Goal: Book appointment/travel/reservation

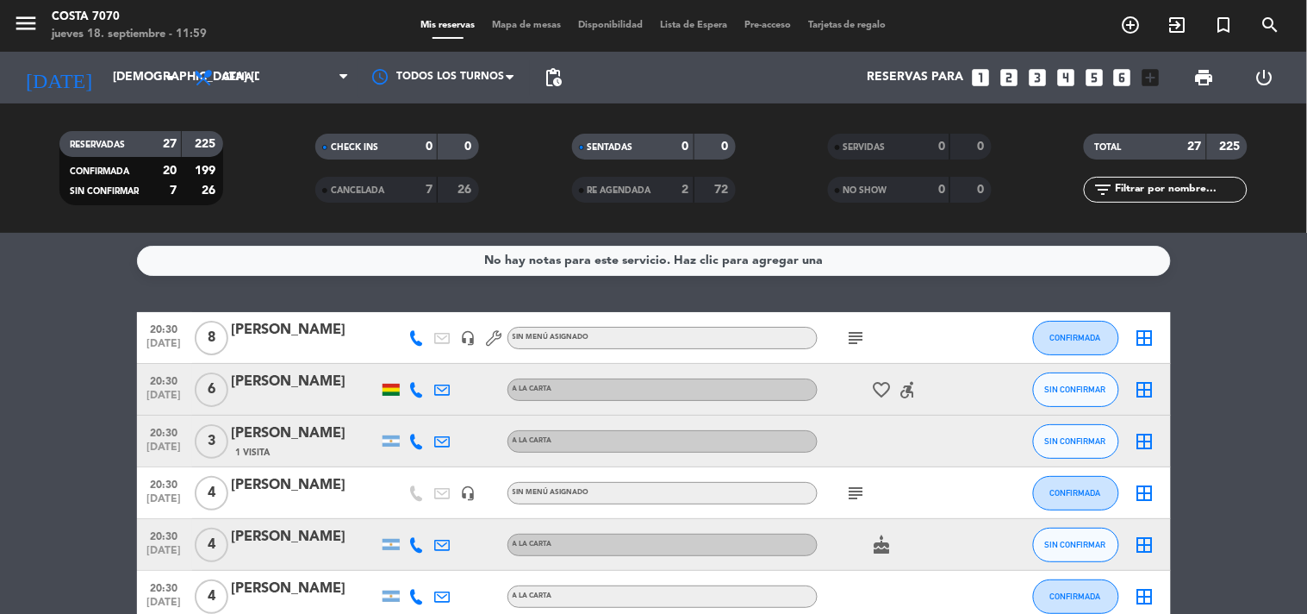
click at [1126, 79] on icon "looks_6" at bounding box center [1123, 77] width 22 height 22
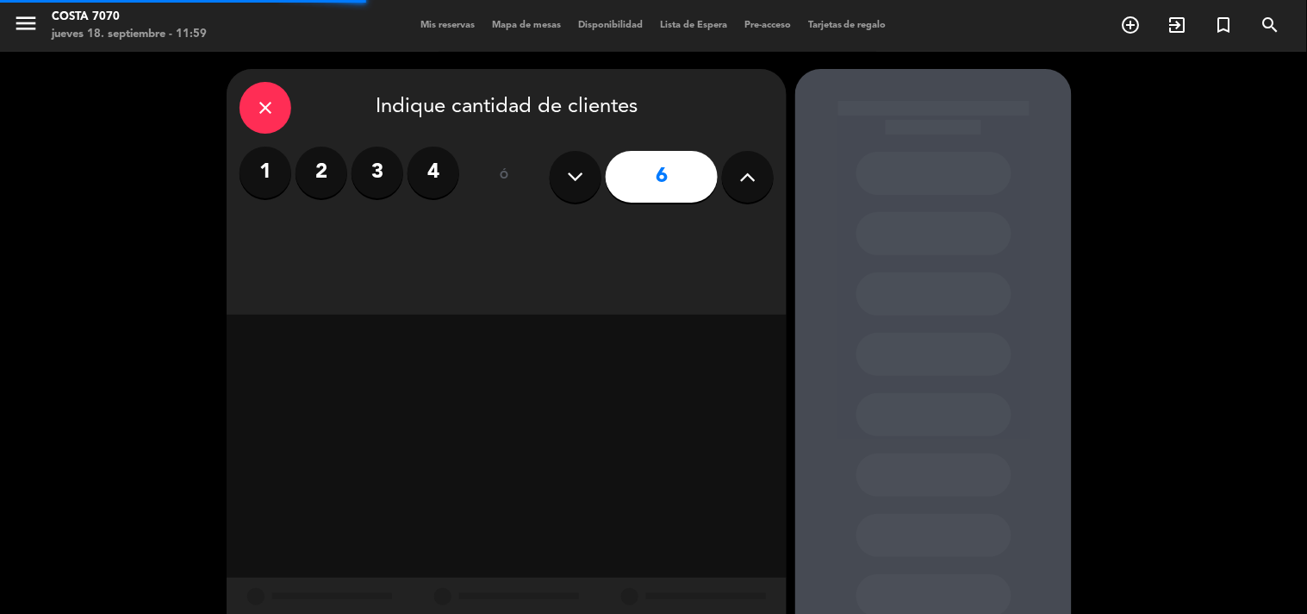
click at [763, 187] on button at bounding box center [748, 177] width 52 height 52
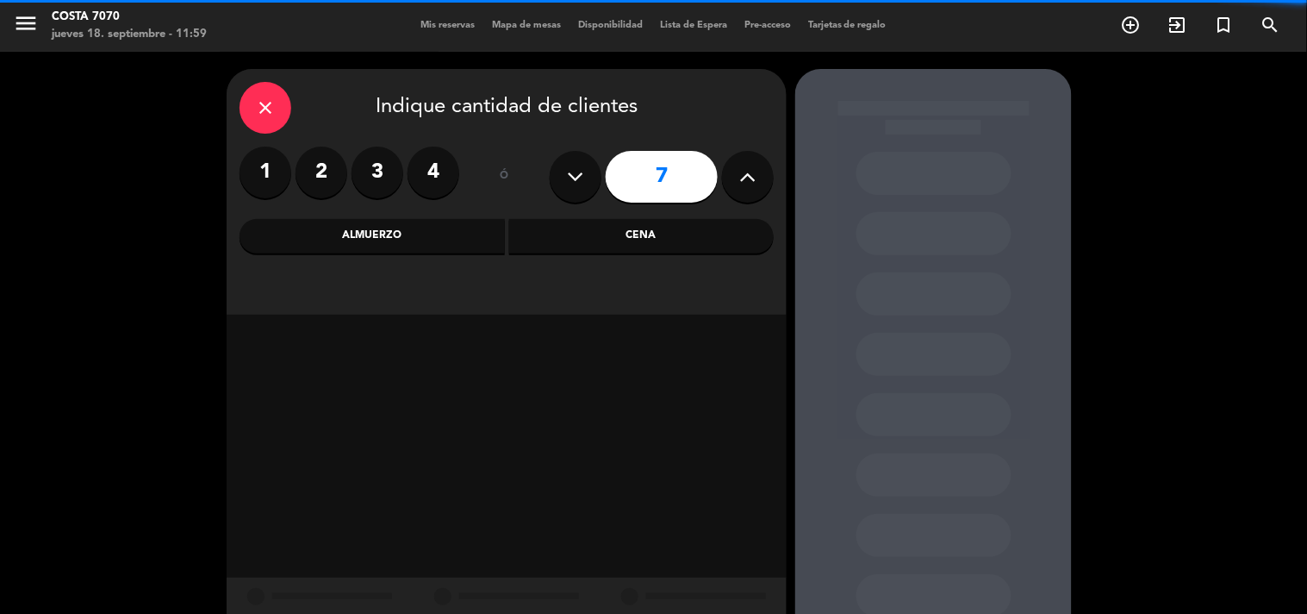
click at [763, 187] on button at bounding box center [748, 177] width 52 height 52
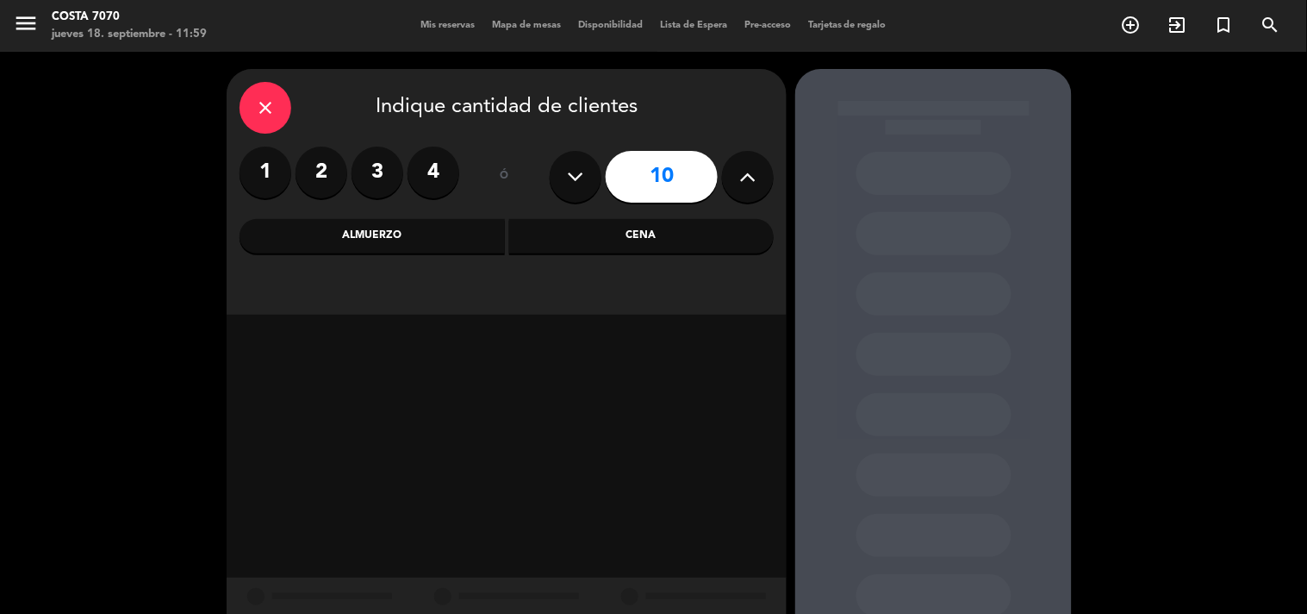
click at [763, 187] on button at bounding box center [748, 177] width 52 height 52
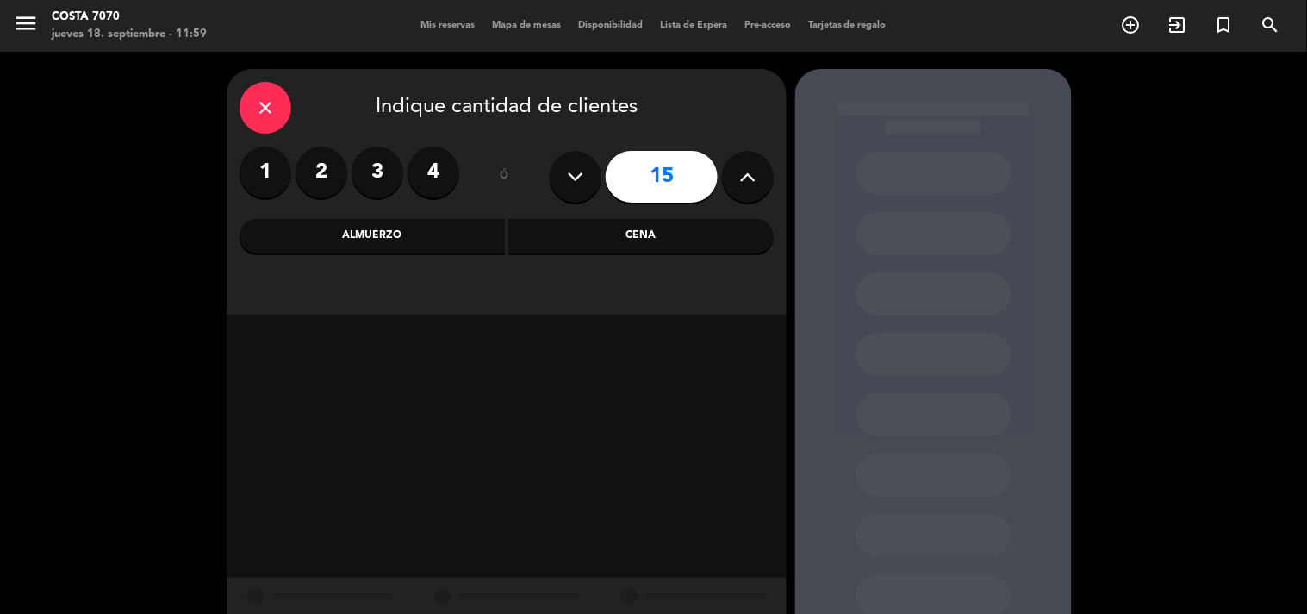
click at [763, 187] on button at bounding box center [748, 177] width 52 height 52
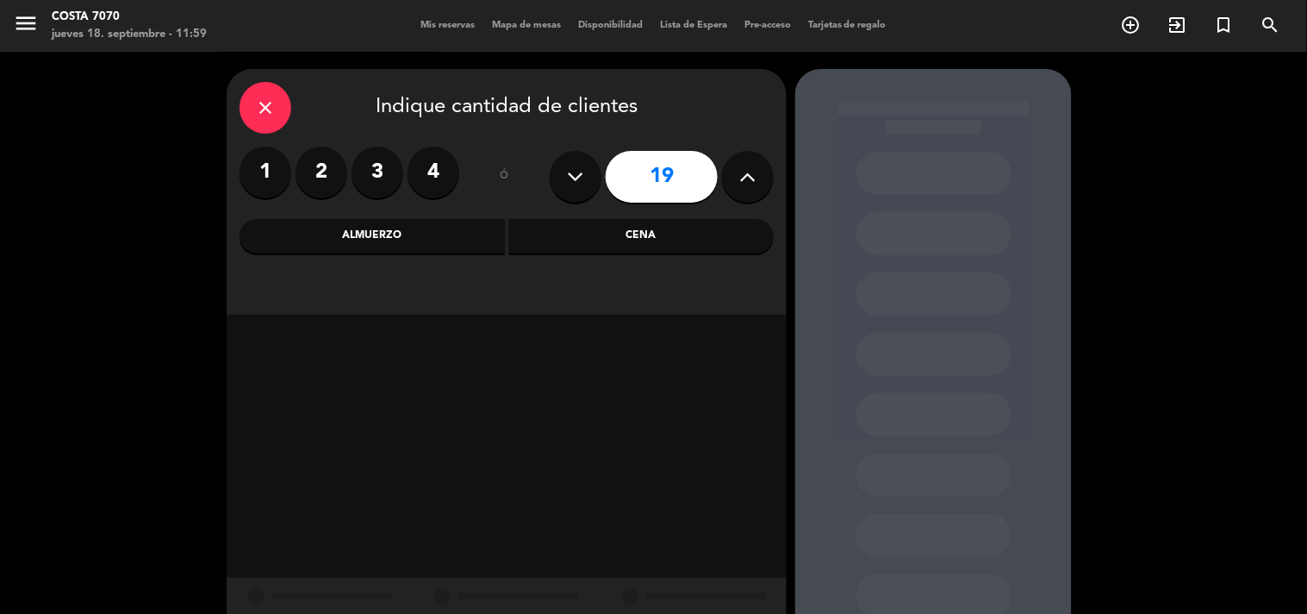
type input "20"
drag, startPoint x: 670, startPoint y: 245, endPoint x: 646, endPoint y: 251, distance: 24.9
click at [668, 246] on div "Cena" at bounding box center [641, 236] width 265 height 34
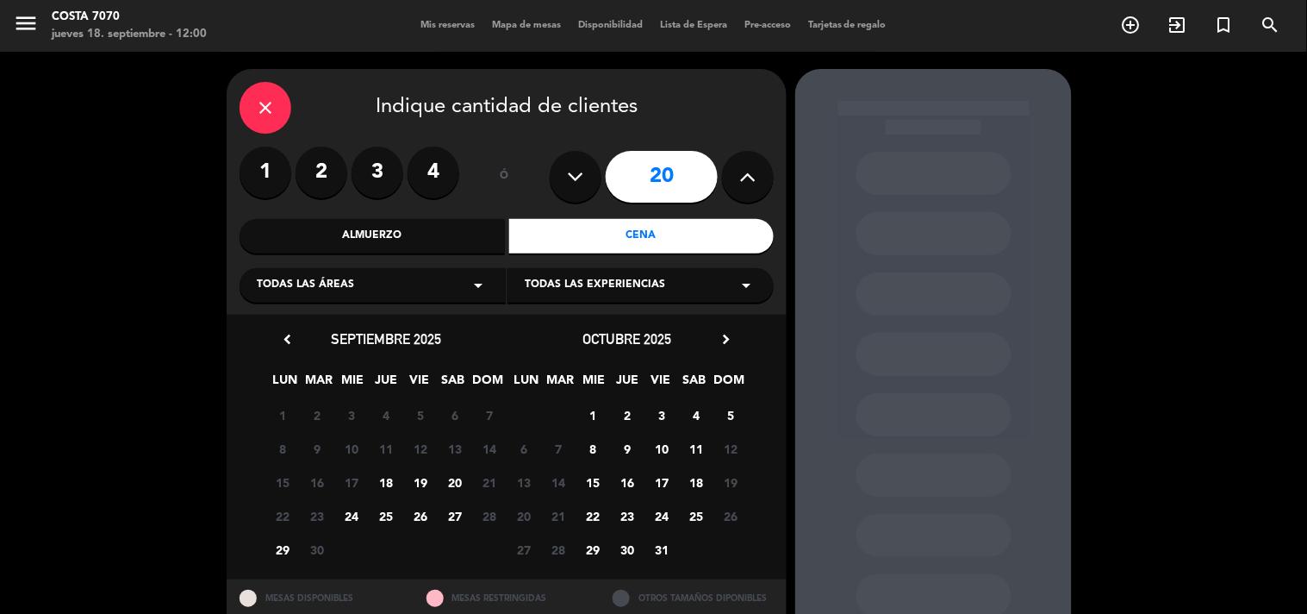
click at [415, 474] on span "19" at bounding box center [421, 482] width 28 height 28
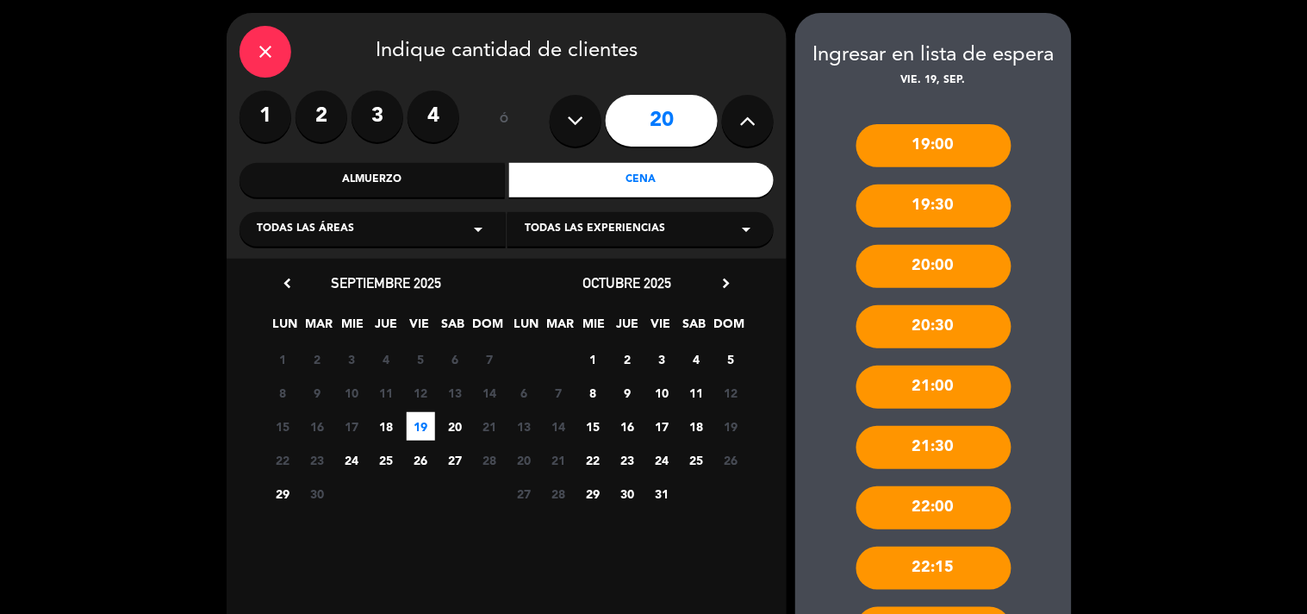
scroll to position [502, 0]
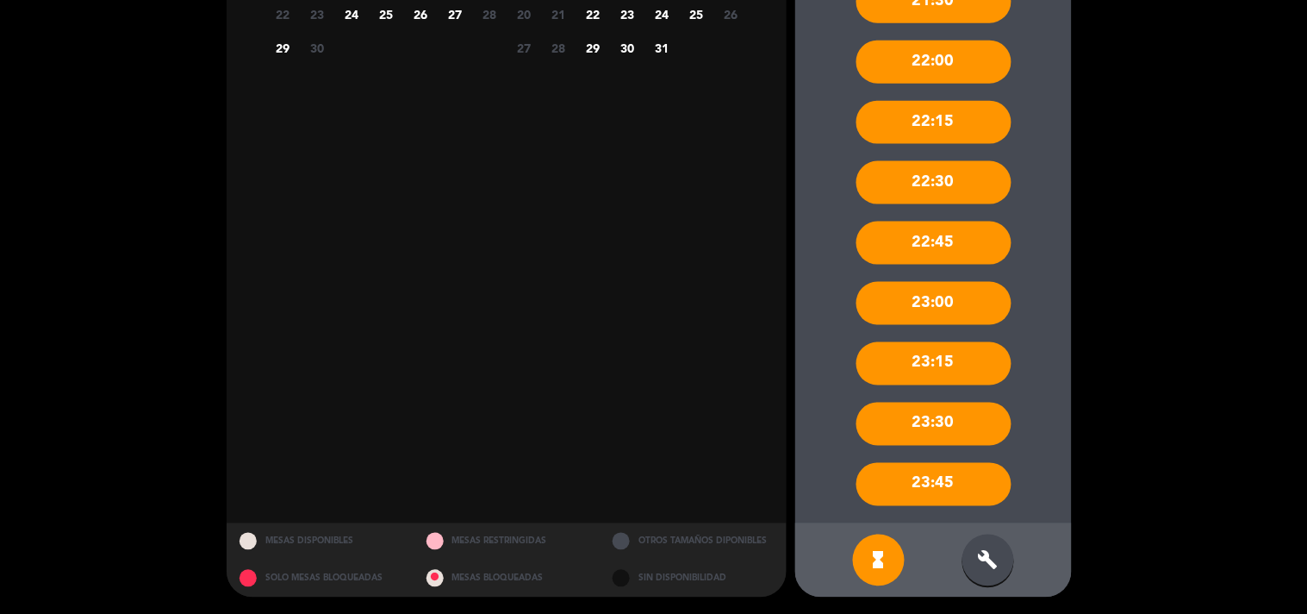
click at [1000, 552] on div "build" at bounding box center [989, 560] width 52 height 52
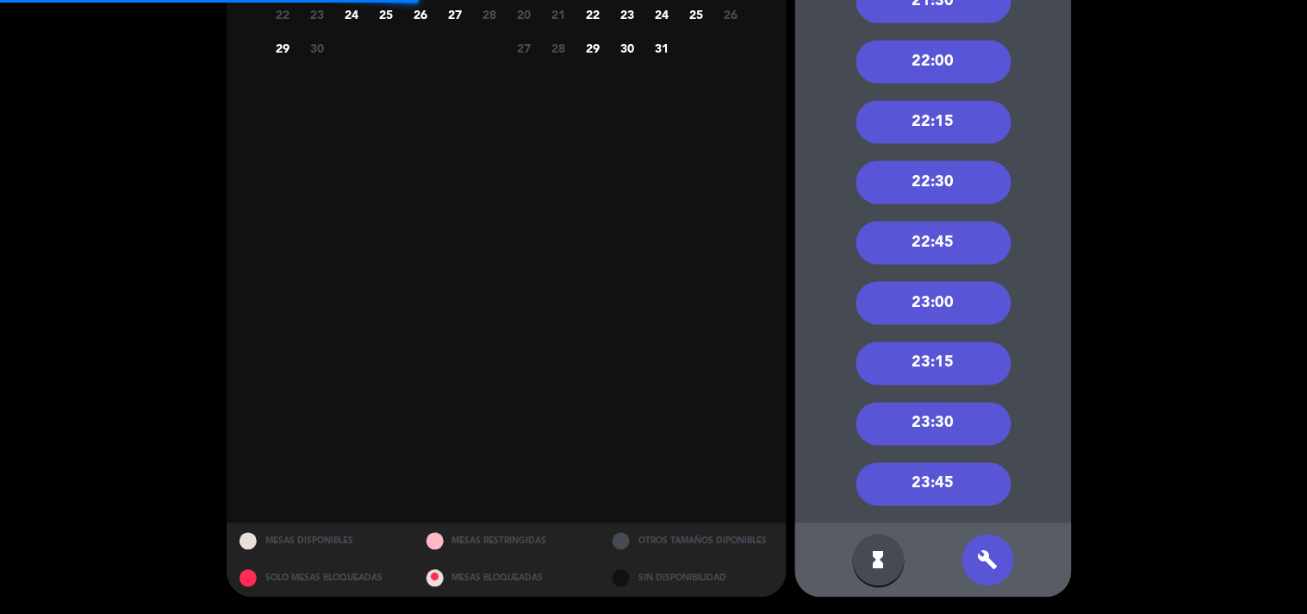
scroll to position [22, 0]
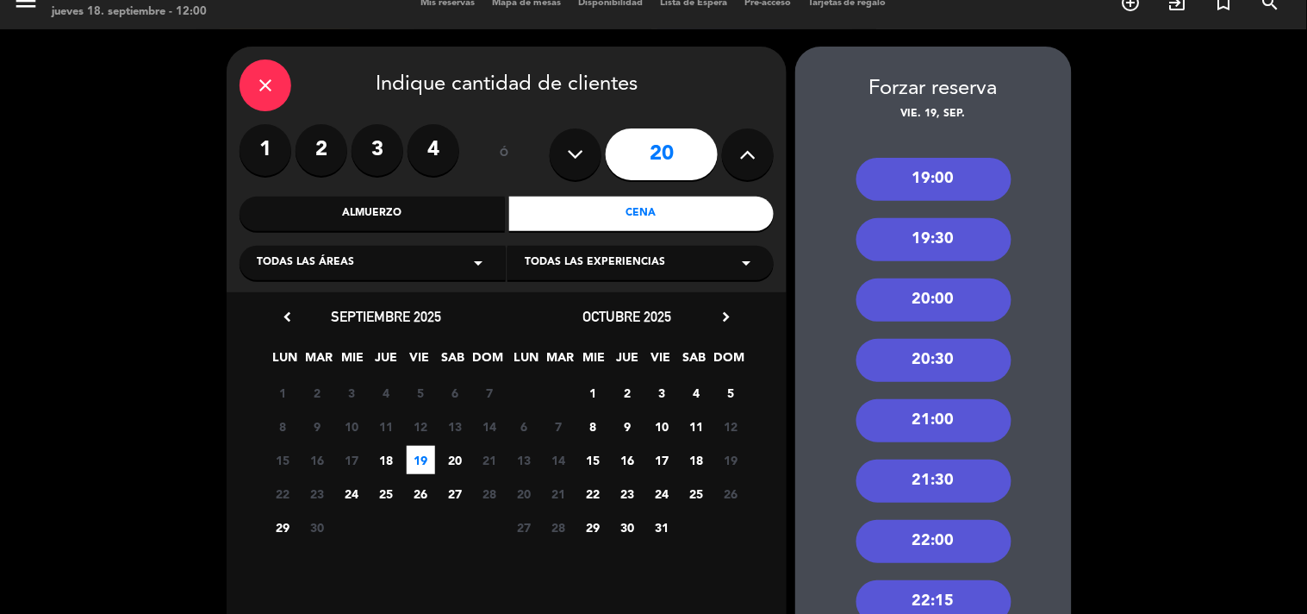
click at [943, 375] on div "20:30" at bounding box center [934, 360] width 155 height 43
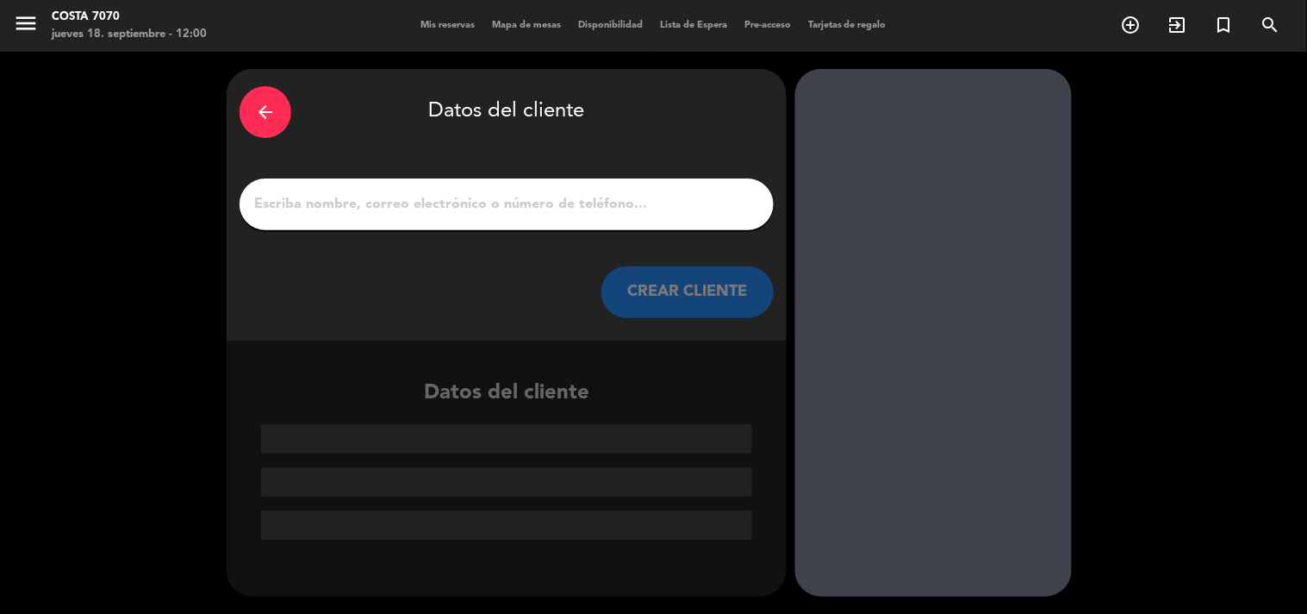
click at [658, 209] on input "1" at bounding box center [506, 204] width 508 height 24
paste input "[PERSON_NAME]"
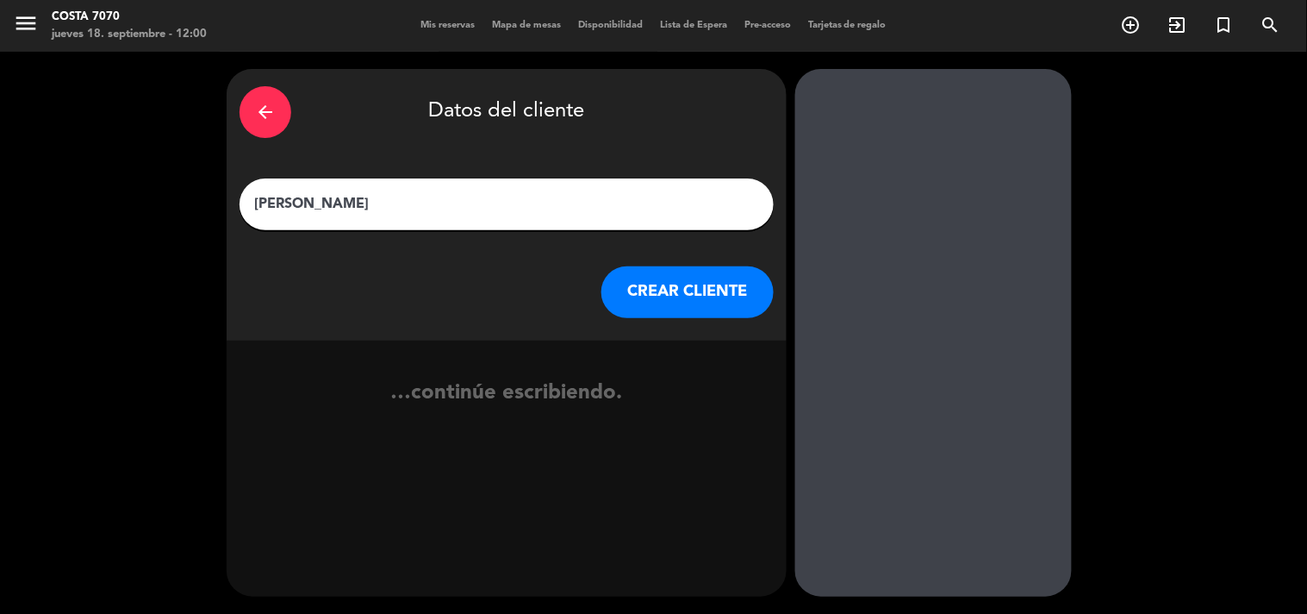
type input "[PERSON_NAME]"
click at [667, 296] on button "CREAR CLIENTE" at bounding box center [687, 292] width 172 height 52
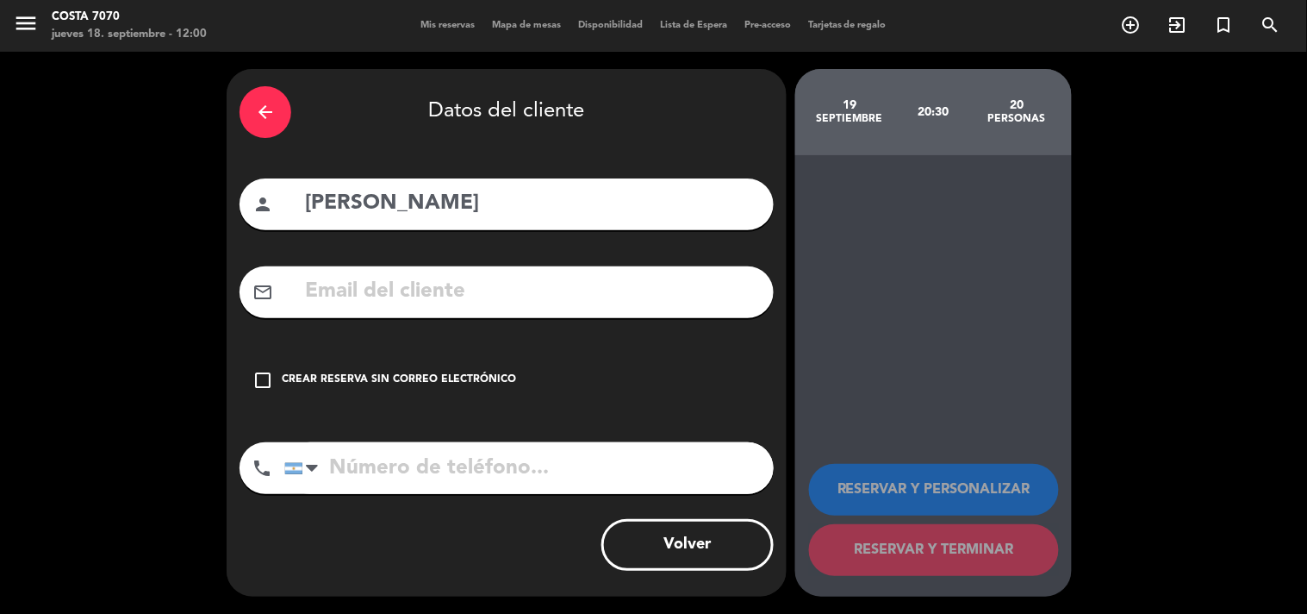
click at [429, 375] on div "Crear reserva sin correo electrónico" at bounding box center [399, 379] width 234 height 17
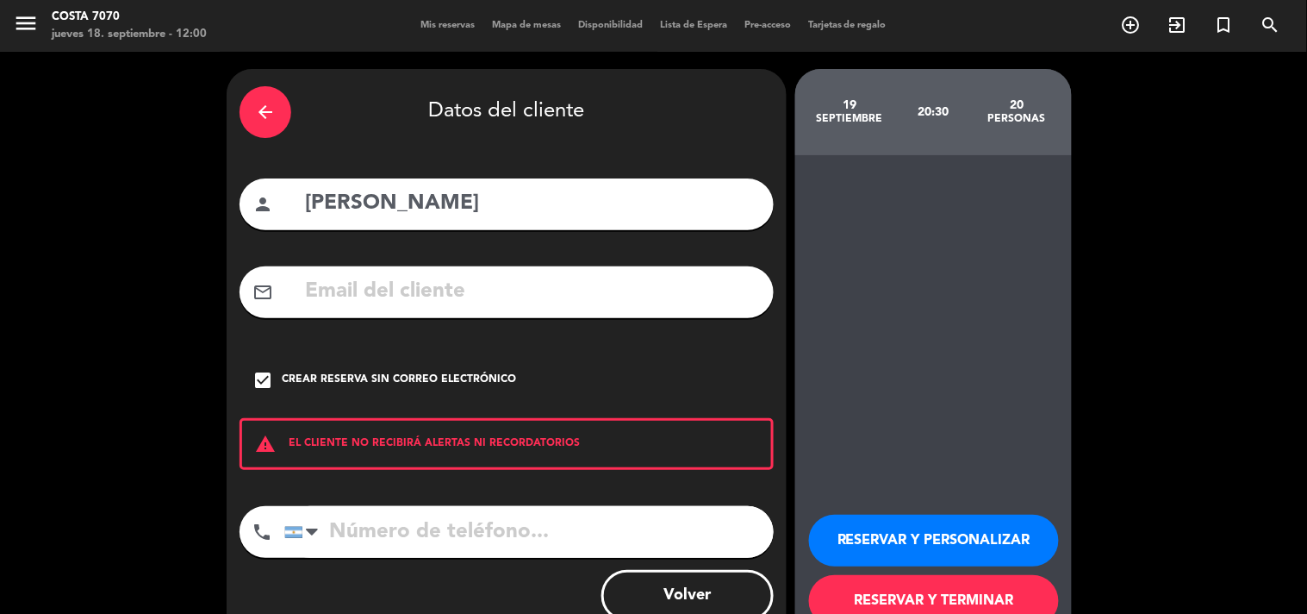
click at [931, 529] on button "RESERVAR Y PERSONALIZAR" at bounding box center [934, 540] width 250 height 52
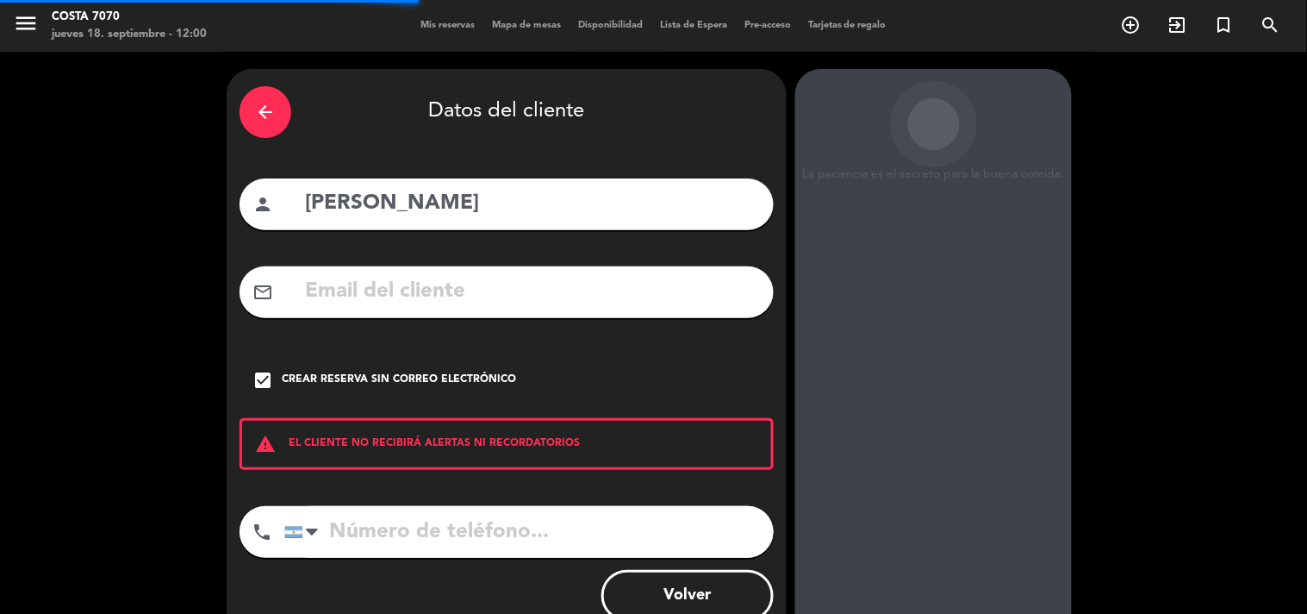
scroll to position [69, 0]
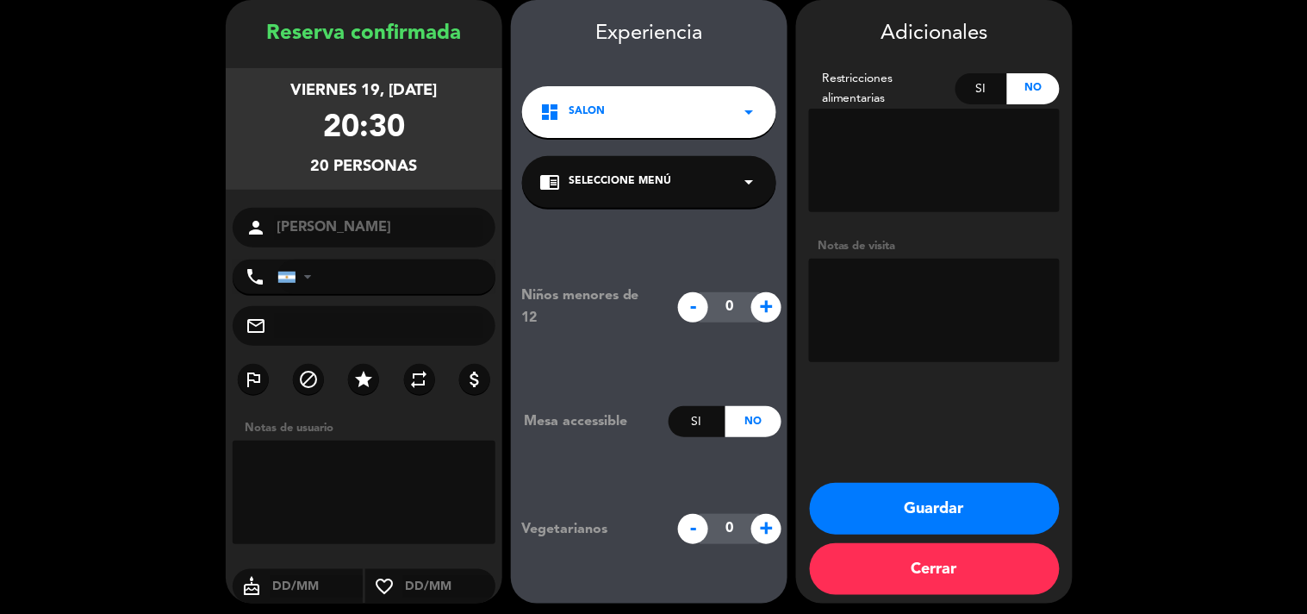
click at [888, 303] on textarea at bounding box center [934, 310] width 251 height 103
paste textarea "126100351383"
type textarea "Res [PERSON_NAME] - Seña: $1.365.000 #126100351383"
drag, startPoint x: 932, startPoint y: 502, endPoint x: 946, endPoint y: 480, distance: 26.3
click at [944, 484] on button "Guardar" at bounding box center [935, 509] width 250 height 52
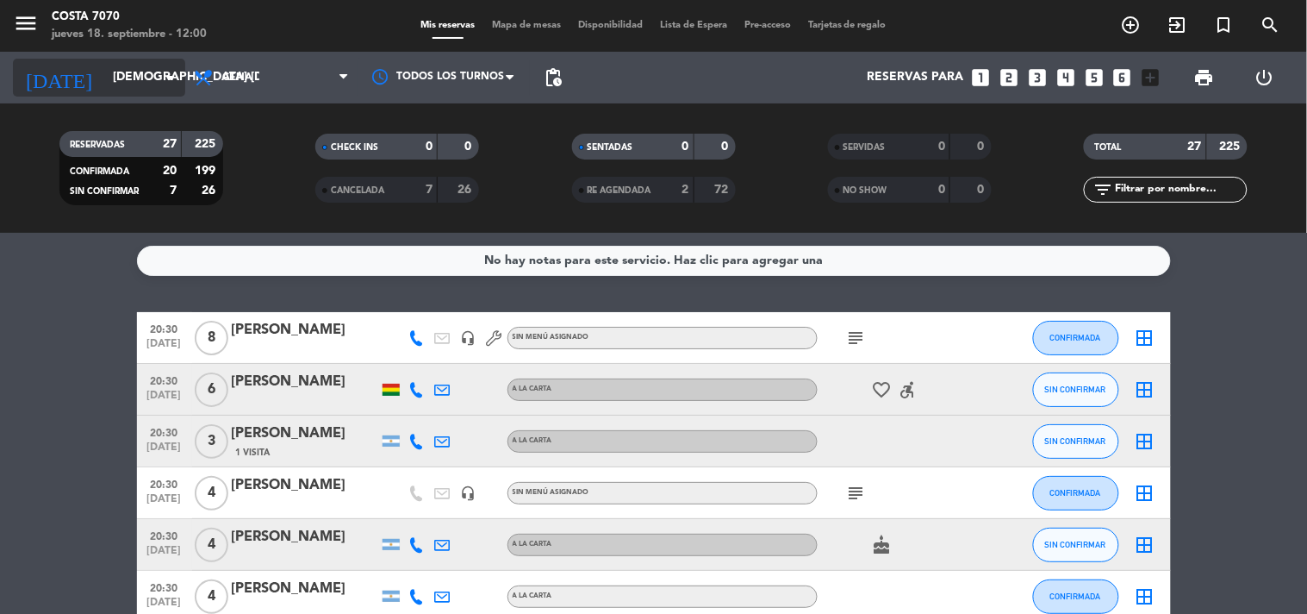
click at [131, 84] on input "[DEMOGRAPHIC_DATA] [DATE]" at bounding box center [186, 77] width 164 height 31
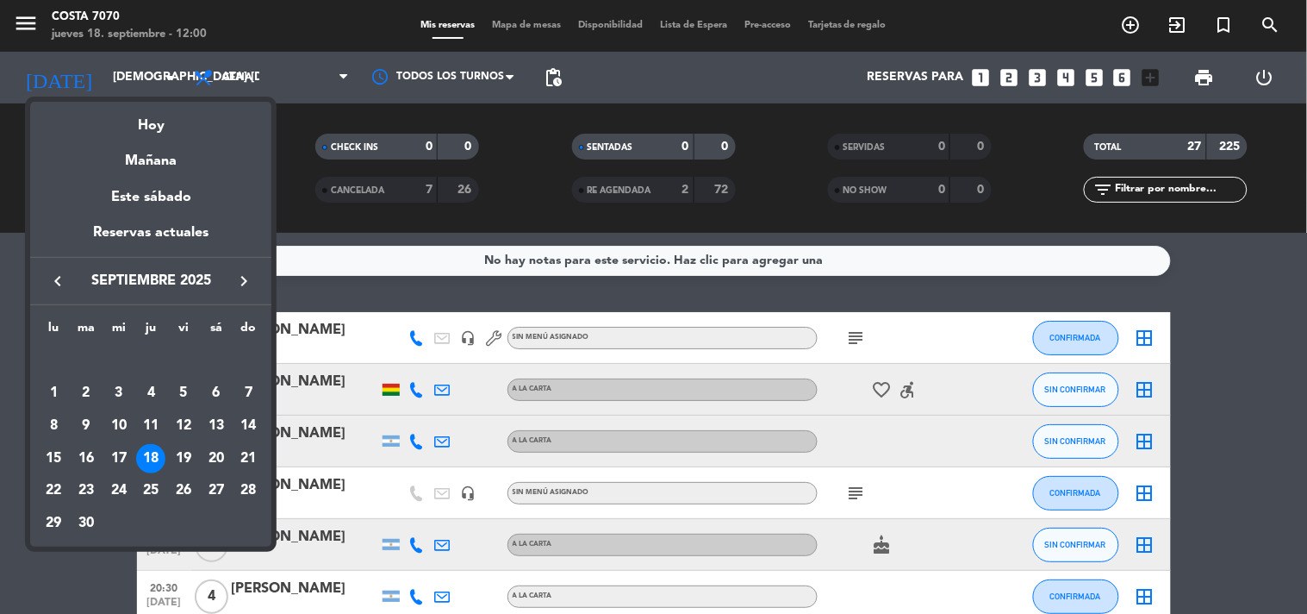
click at [184, 452] on div "19" at bounding box center [183, 458] width 29 height 29
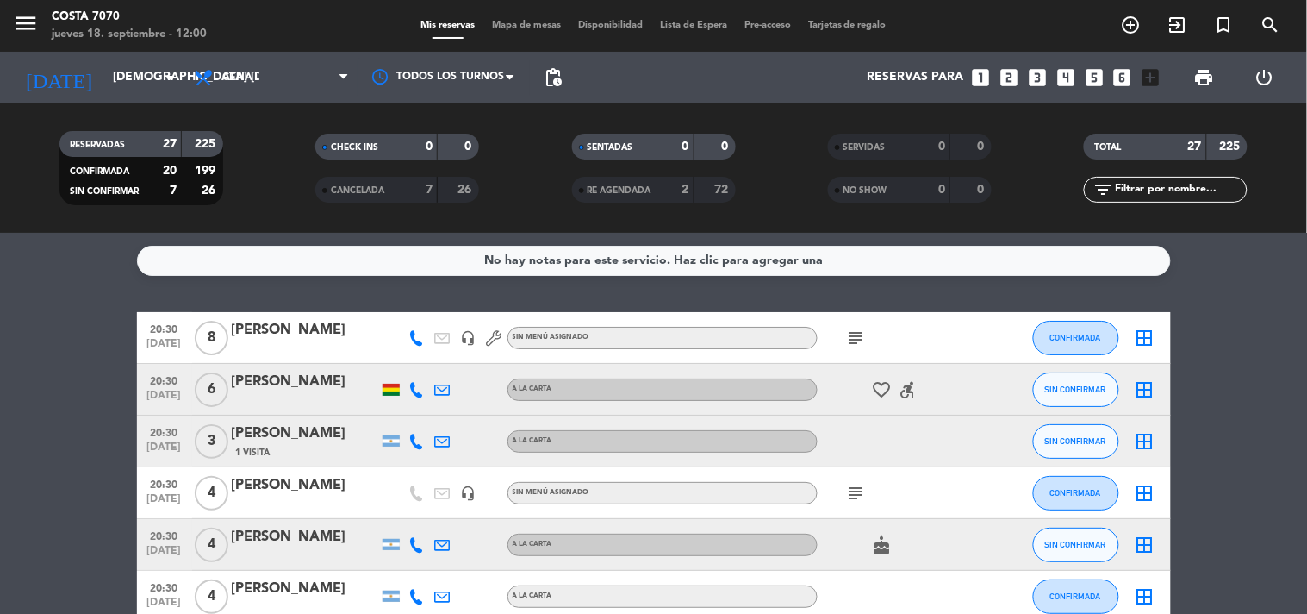
type input "vie. [DATE]"
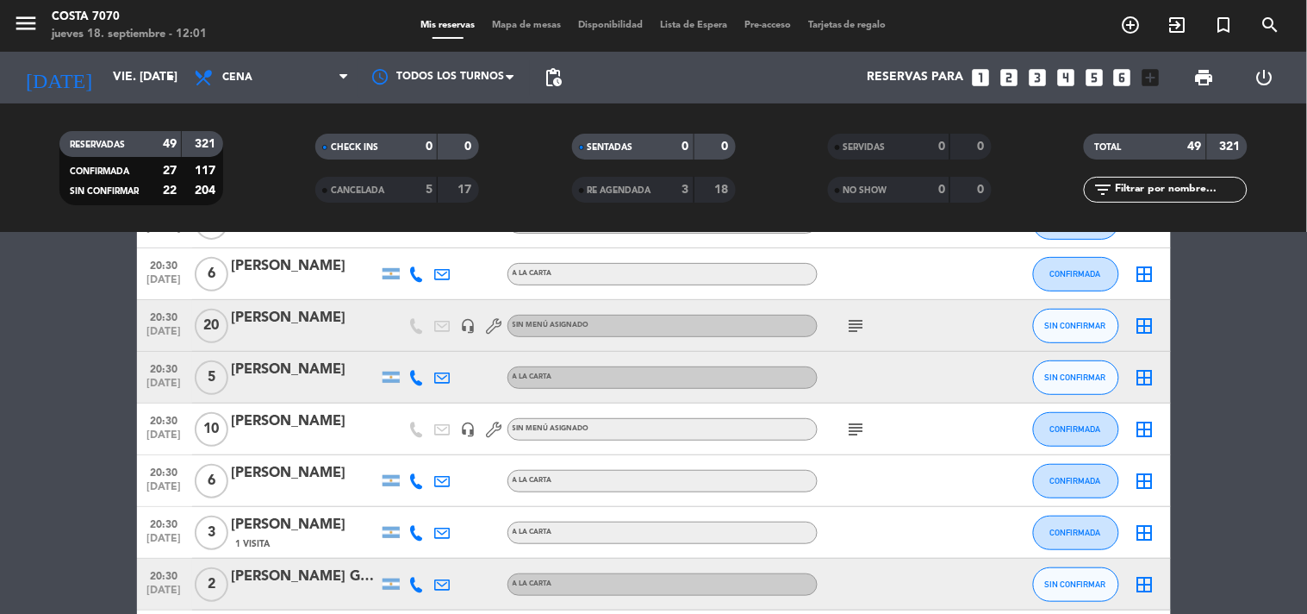
scroll to position [287, 0]
